Goal: Check status: Check status

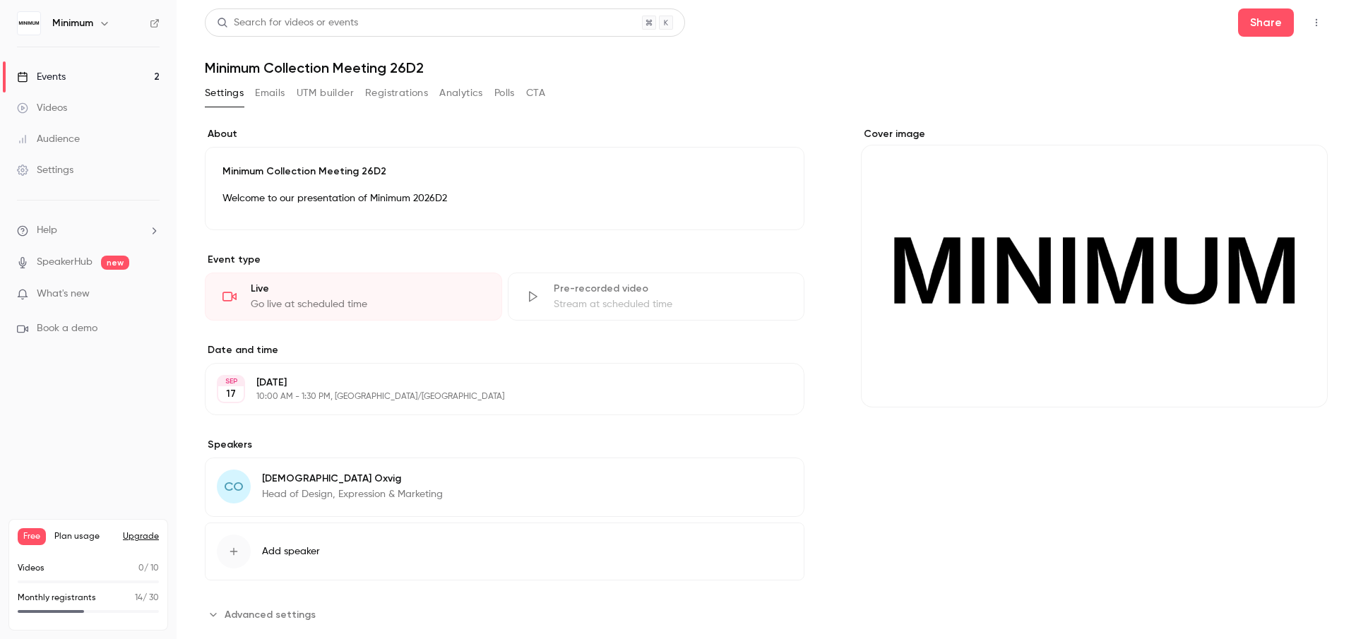
click at [63, 83] on div "Events" at bounding box center [41, 77] width 49 height 14
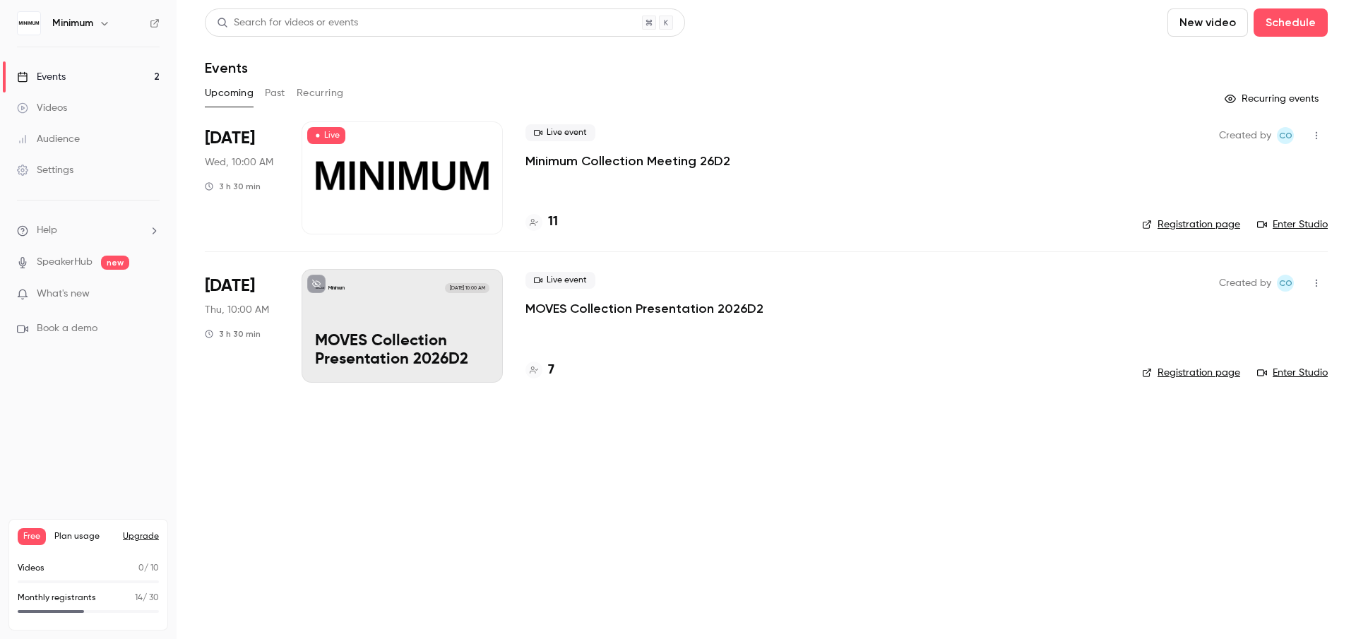
click at [423, 179] on div at bounding box center [401, 177] width 201 height 113
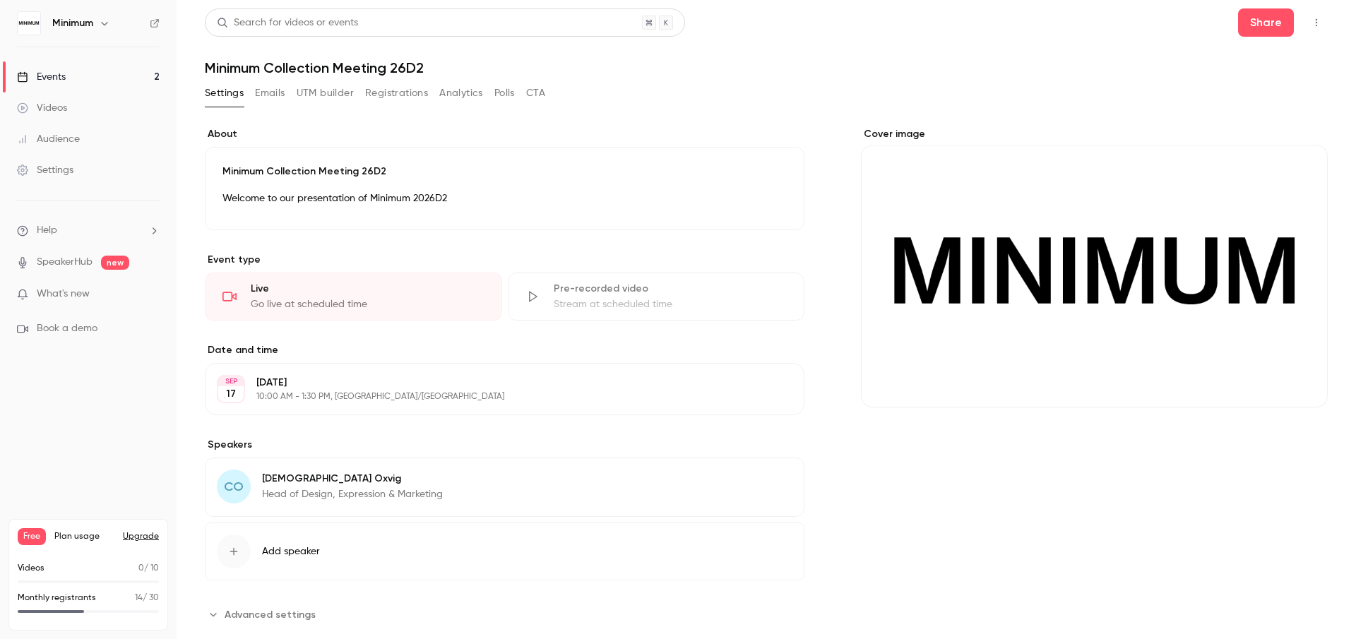
click at [406, 93] on button "Registrations" at bounding box center [396, 93] width 63 height 23
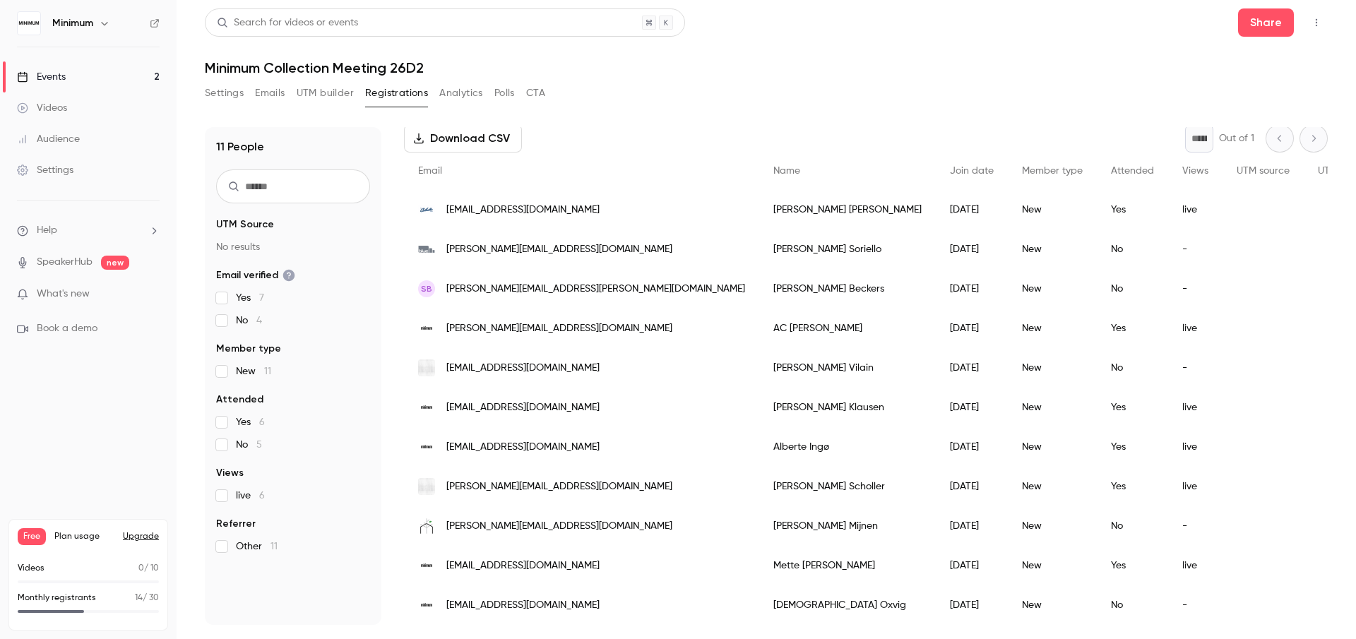
scroll to position [11, 0]
